Goal: Transaction & Acquisition: Purchase product/service

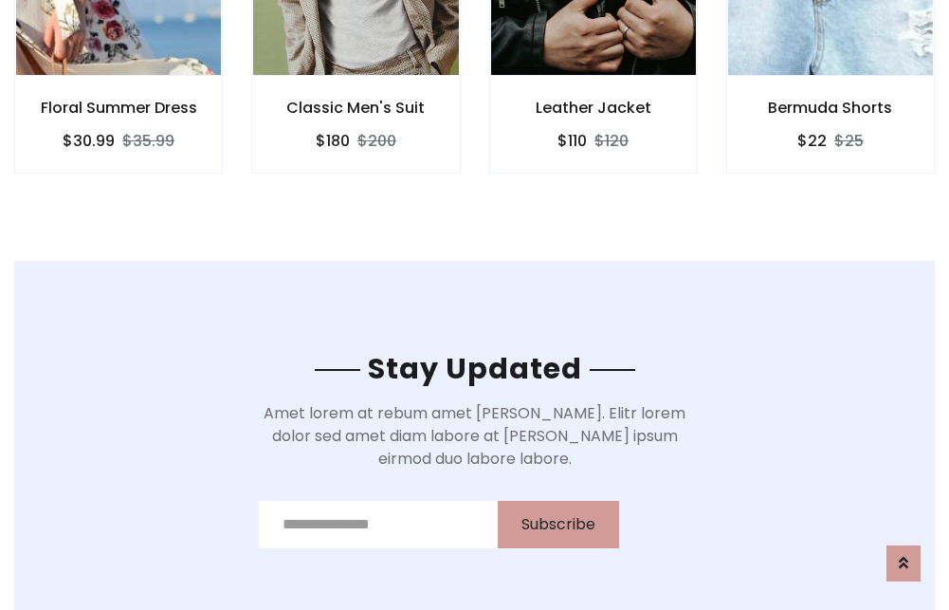
scroll to position [2856, 0]
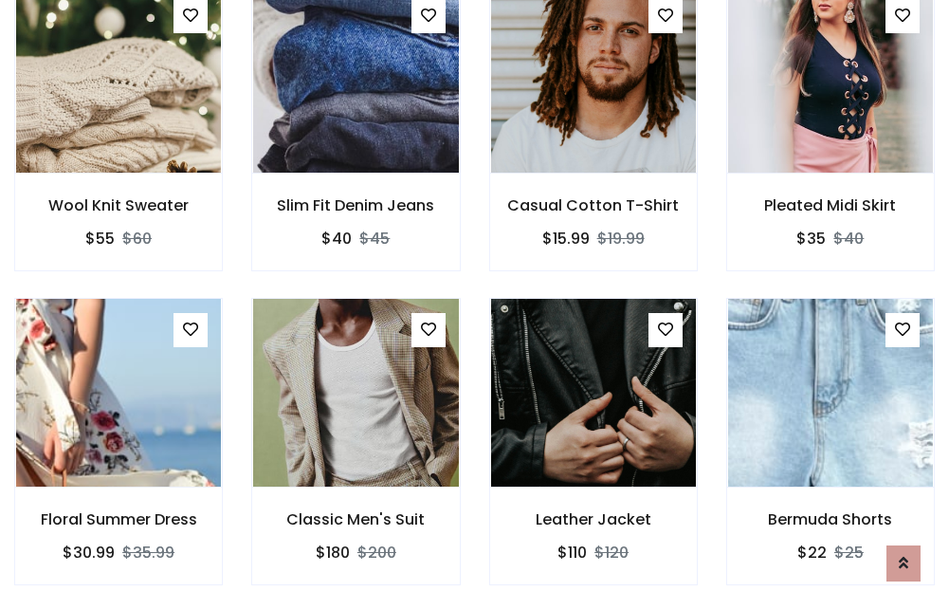
click at [475, 304] on div "Leather Jacket $110 $120" at bounding box center [593, 455] width 237 height 314
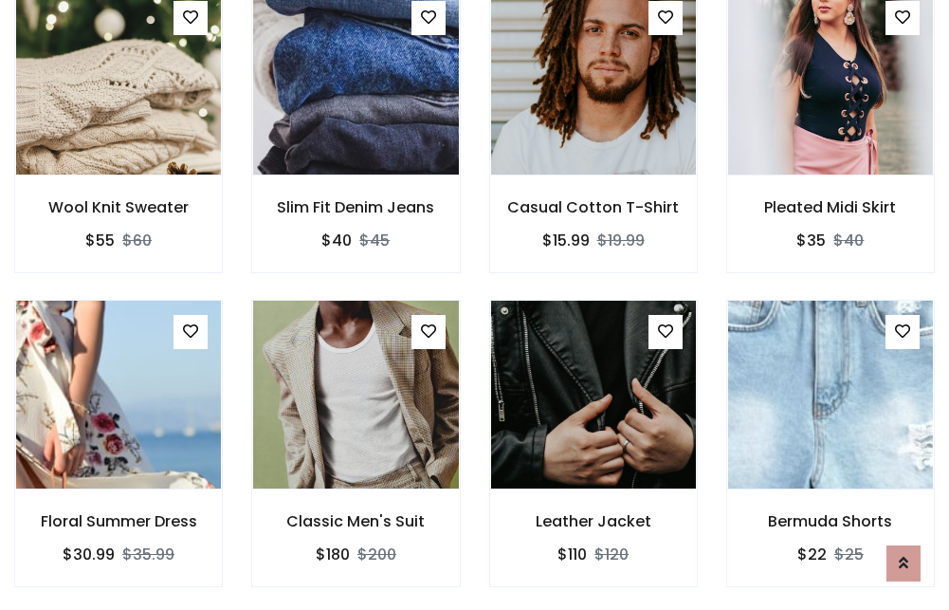
click at [475, 304] on div "Leather Jacket $110 $120" at bounding box center [593, 457] width 237 height 314
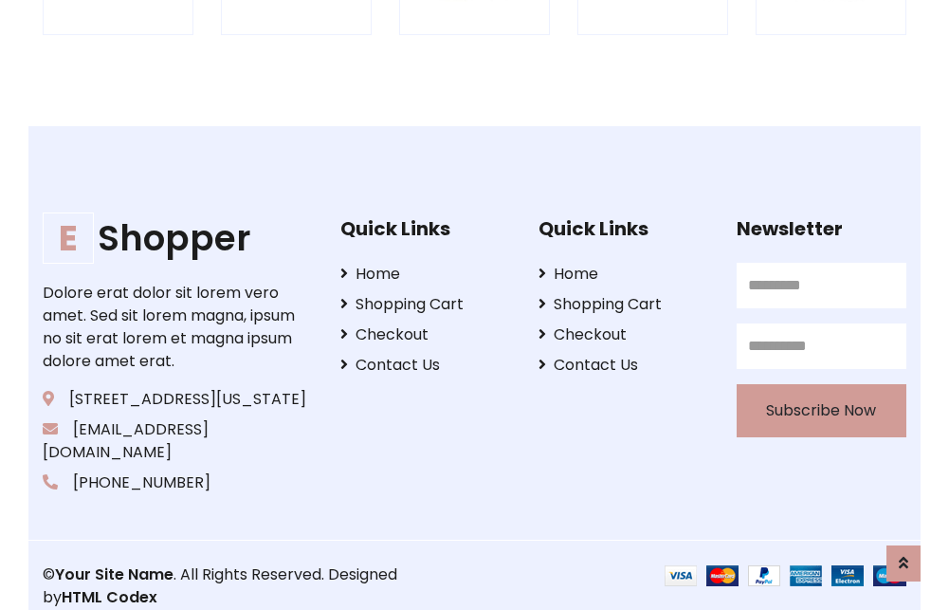
scroll to position [3610, 0]
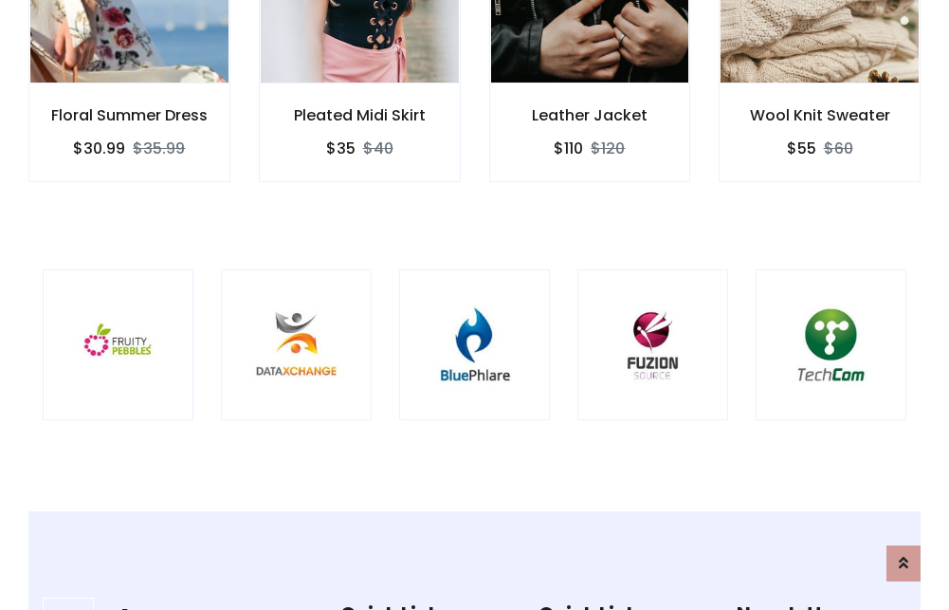
click at [474, 304] on img at bounding box center [474, 344] width 103 height 103
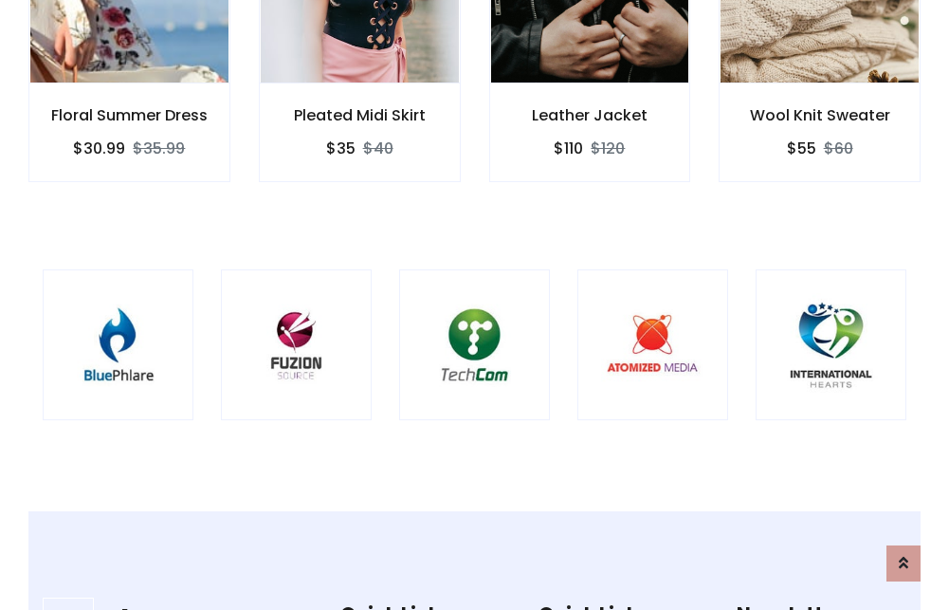
click at [474, 304] on img at bounding box center [474, 344] width 103 height 103
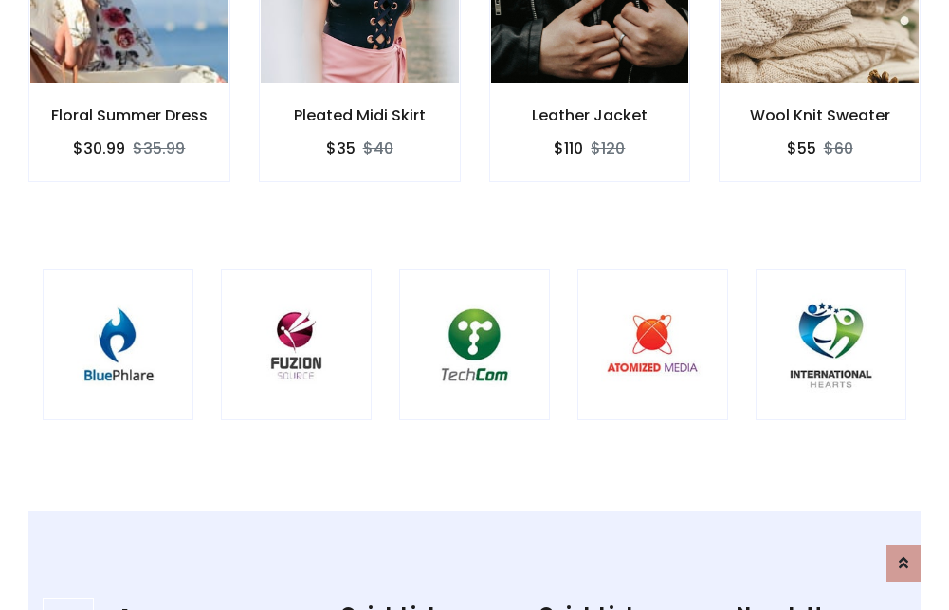
click at [474, 304] on img at bounding box center [474, 344] width 103 height 103
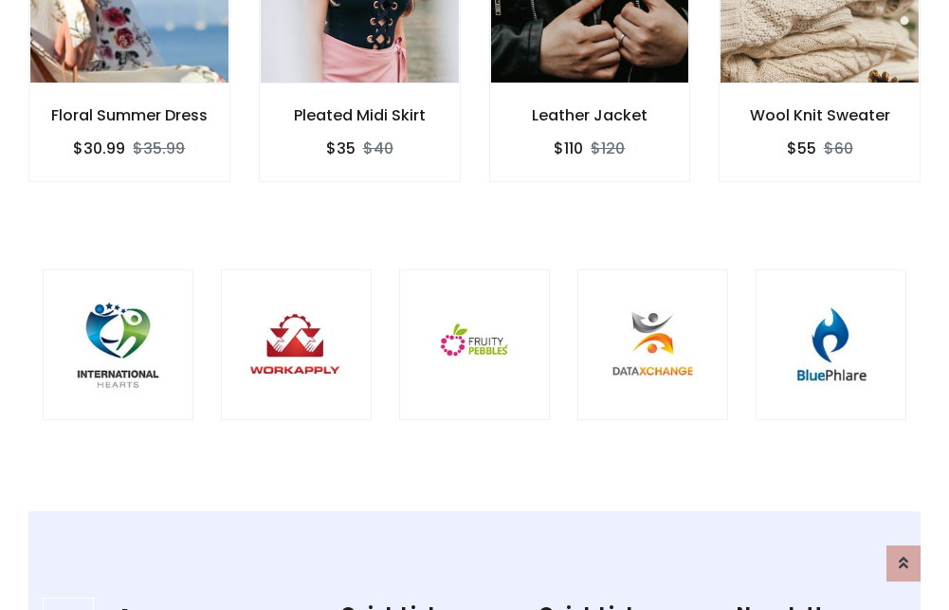
scroll to position [0, 0]
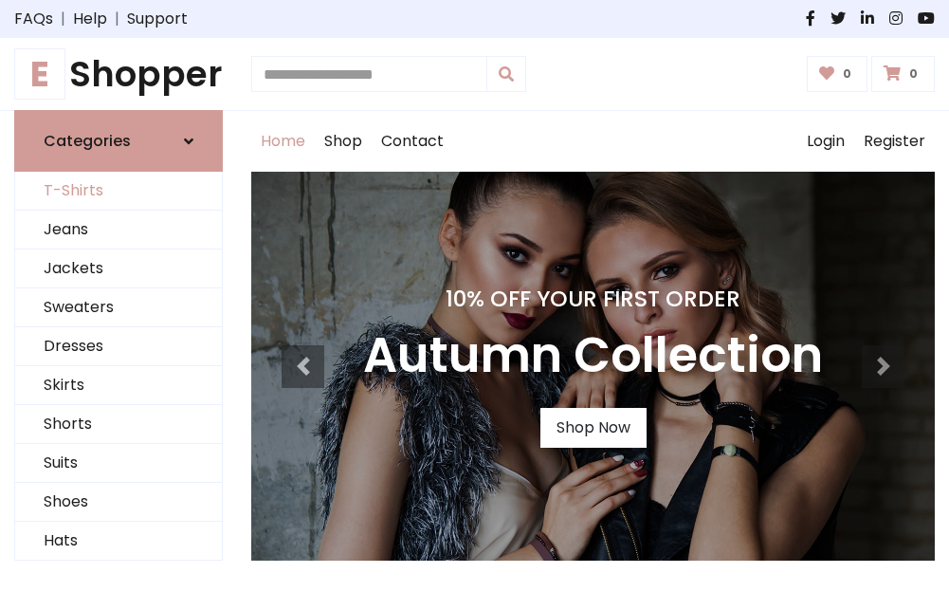
click at [119, 192] on link "T-Shirts" at bounding box center [118, 191] width 207 height 39
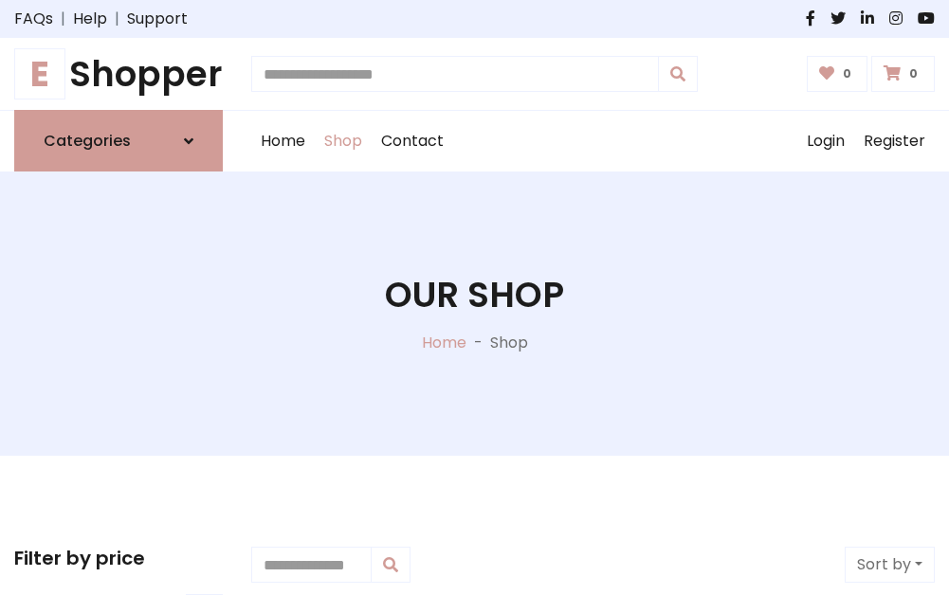
scroll to position [760, 0]
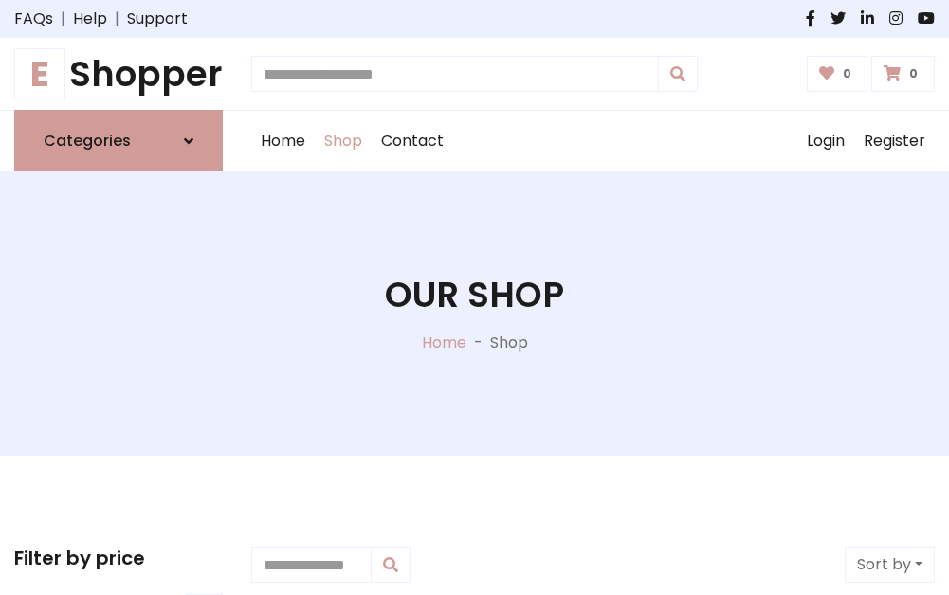
click at [119, 74] on h1 "E Shopper" at bounding box center [118, 74] width 209 height 42
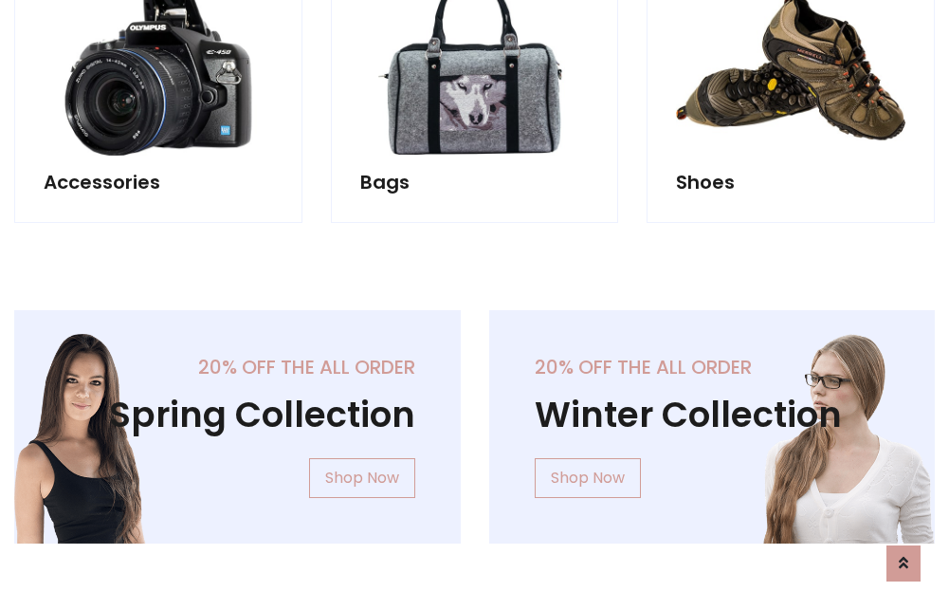
scroll to position [1842, 0]
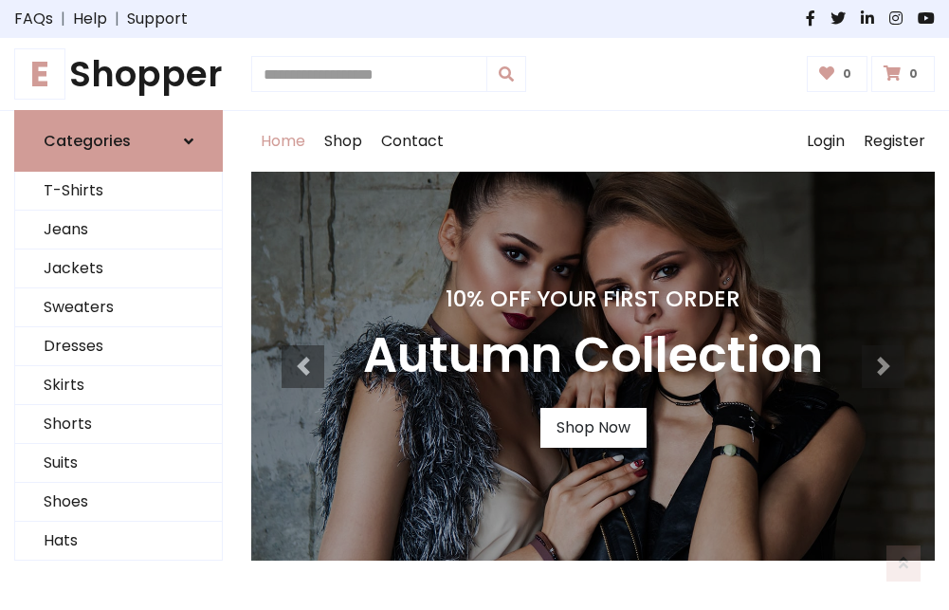
scroll to position [622, 0]
